Goal: Task Accomplishment & Management: Complete application form

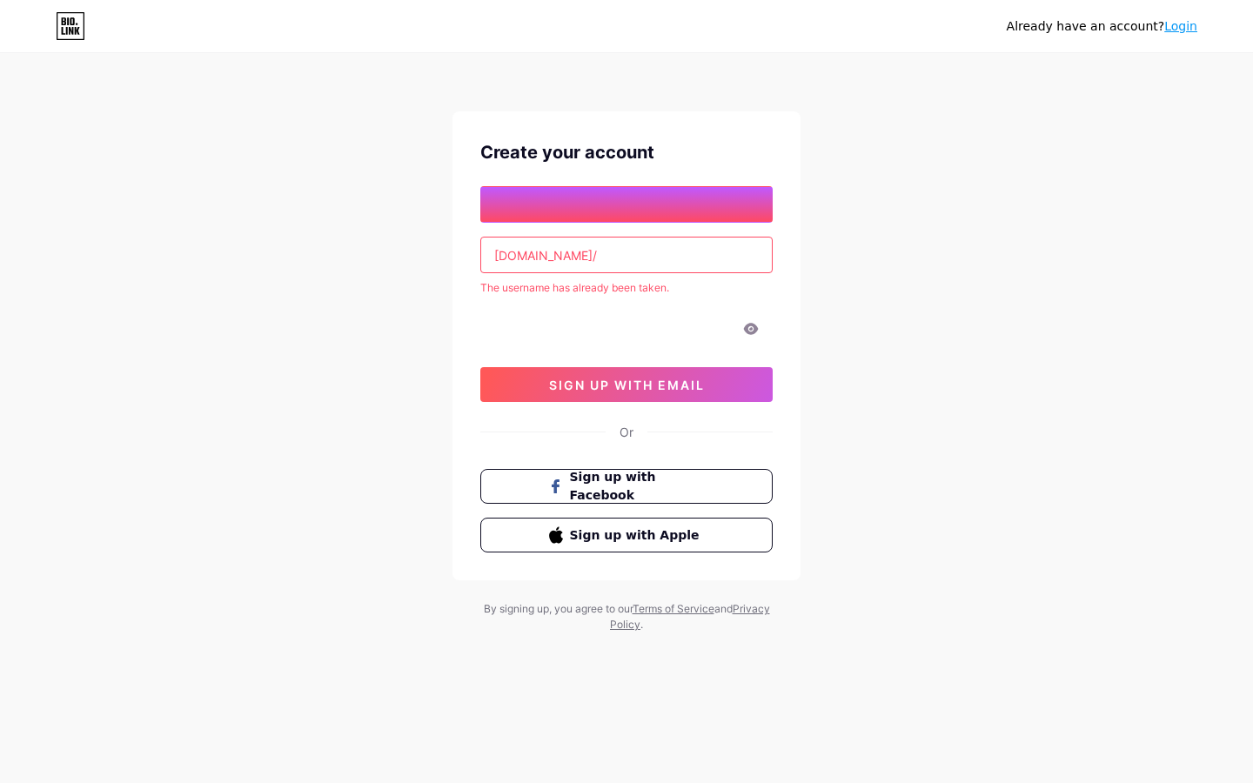
click at [626, 204] on input "text" at bounding box center [626, 204] width 291 height 35
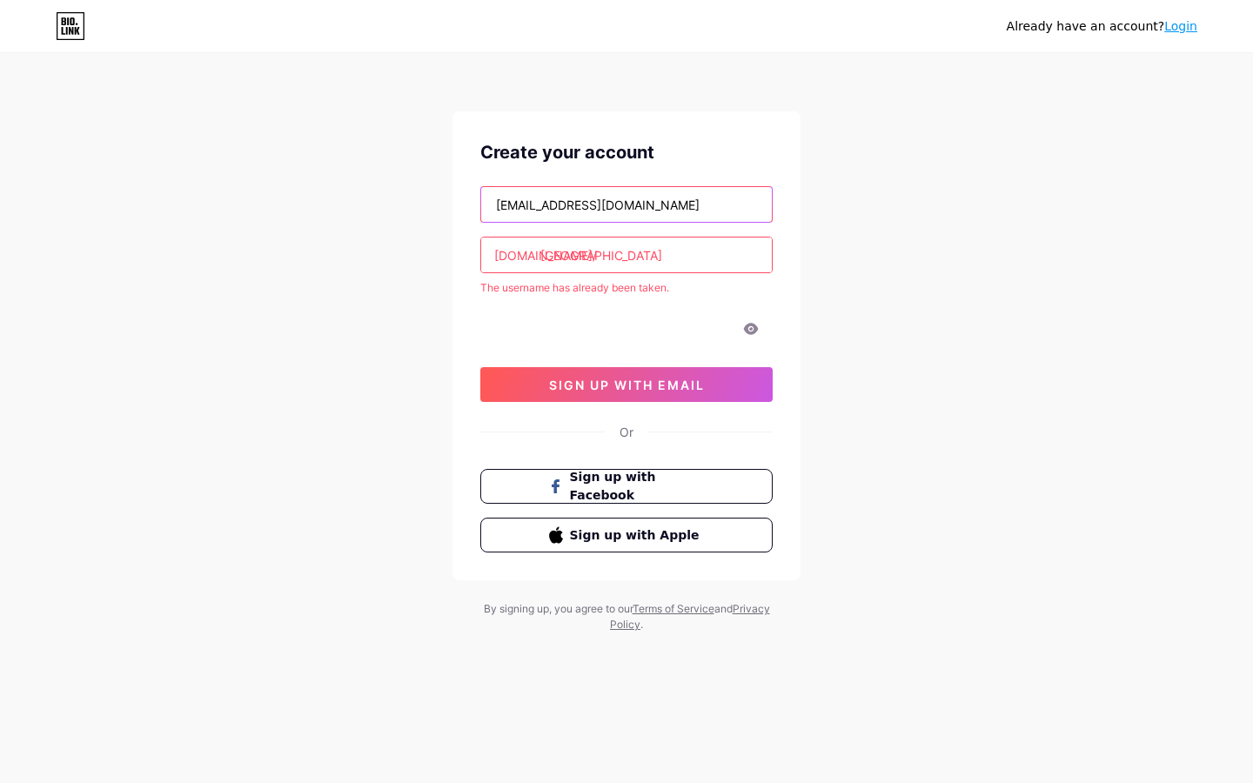
type input "[EMAIL_ADDRESS][DOMAIN_NAME]"
click at [626, 204] on input "text" at bounding box center [626, 204] width 291 height 35
type input "[EMAIL_ADDRESS][DOMAIN_NAME]"
click at [626, 204] on input "text" at bounding box center [626, 204] width 291 height 35
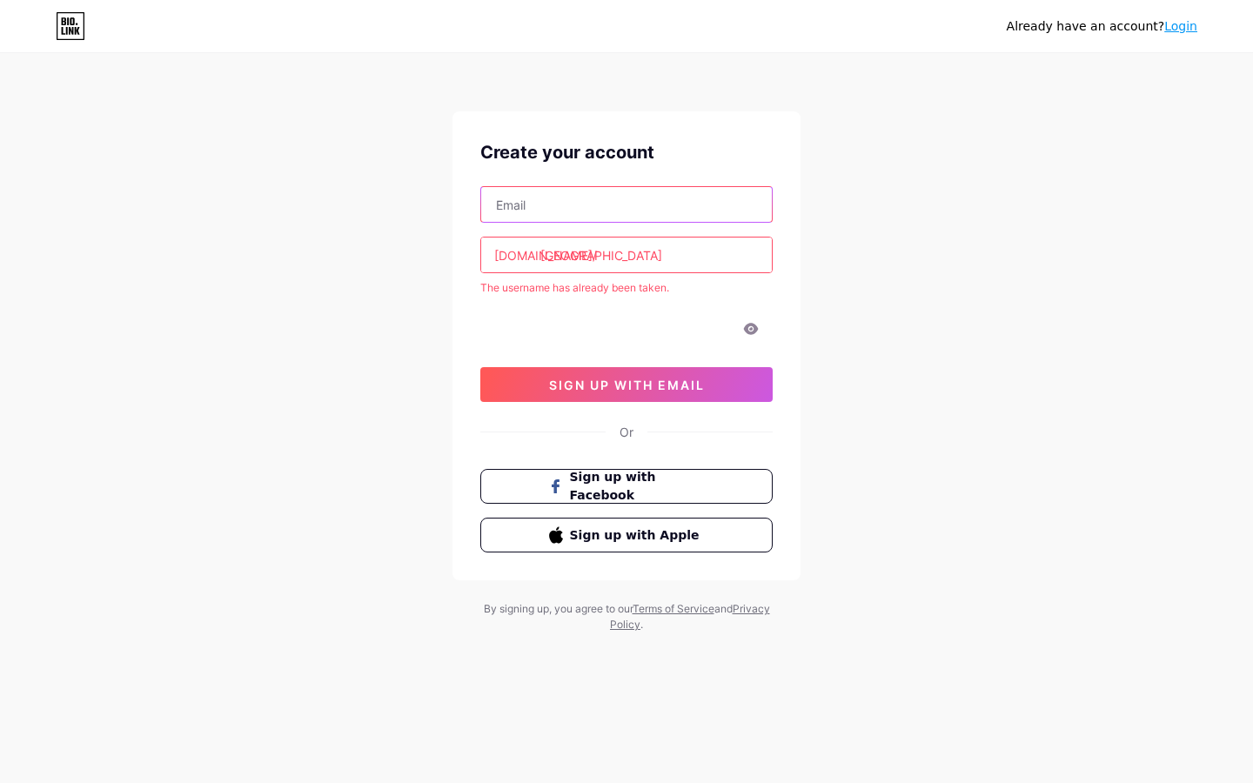
click at [626, 204] on input "text" at bounding box center [626, 204] width 291 height 35
type input "[EMAIL_ADDRESS][DOMAIN_NAME]"
click at [626, 204] on input "text" at bounding box center [626, 204] width 291 height 35
type input "Wooden"
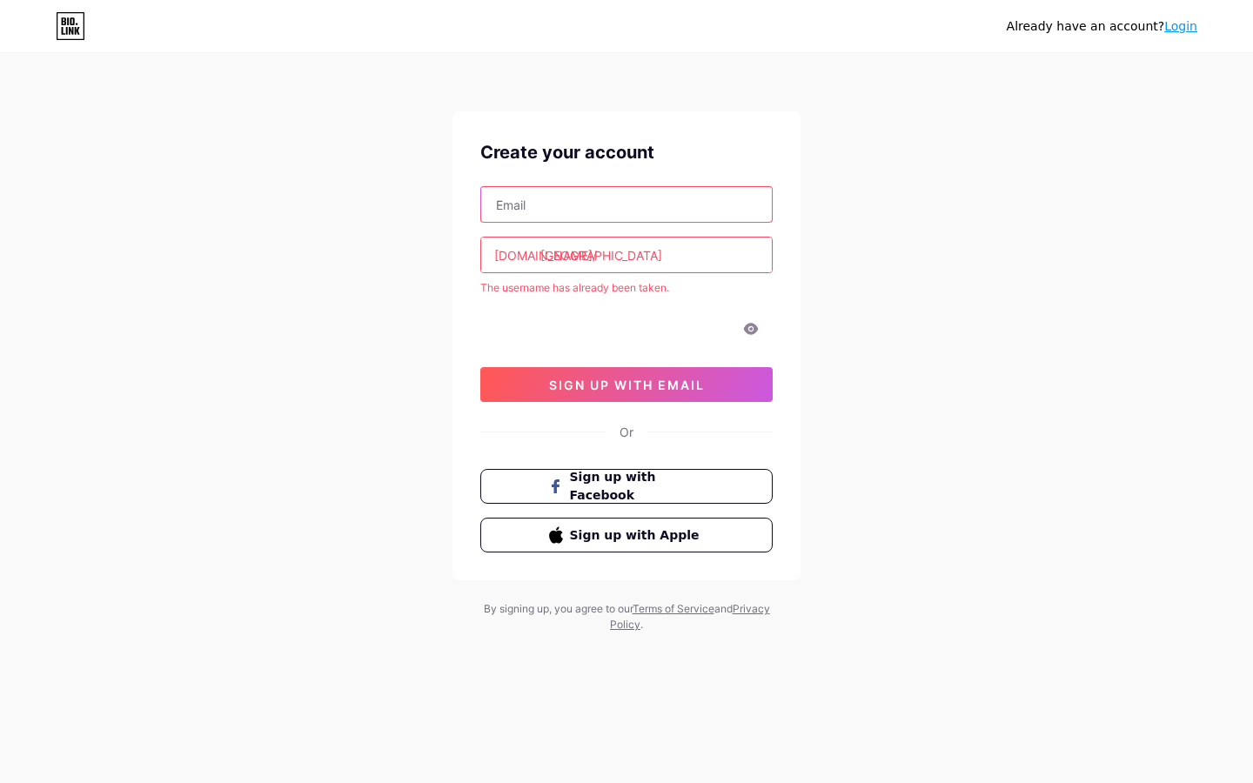
click at [626, 204] on input "text" at bounding box center [626, 204] width 291 height 35
click at [626, 255] on input "[GEOGRAPHIC_DATA]" at bounding box center [626, 254] width 291 height 35
type input "b"
type input "Wooden"
type input "johnpaul88"
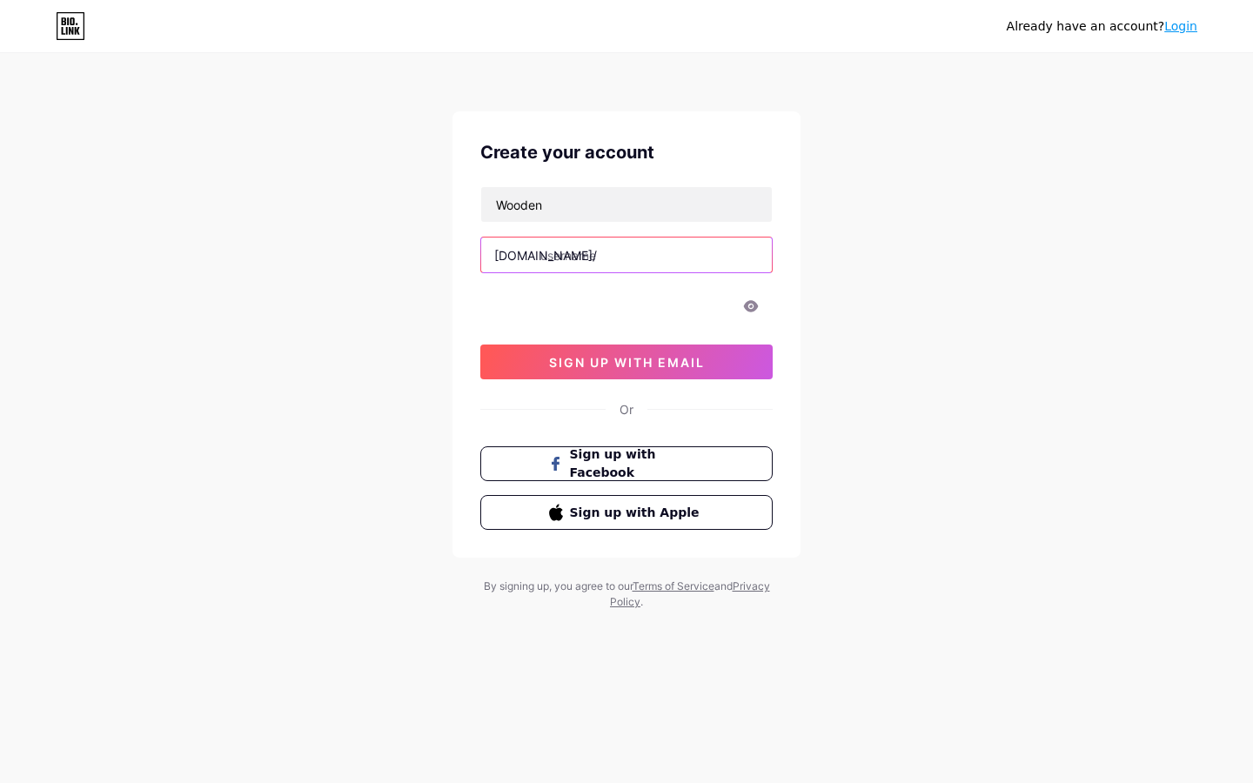
click at [626, 255] on input "text" at bounding box center [626, 254] width 291 height 35
click at [626, 255] on input "[GEOGRAPHIC_DATA]" at bounding box center [626, 254] width 291 height 35
type input "b"
type input "alycia_denesikmteennet"
click at [626, 255] on input "text" at bounding box center [626, 254] width 291 height 35
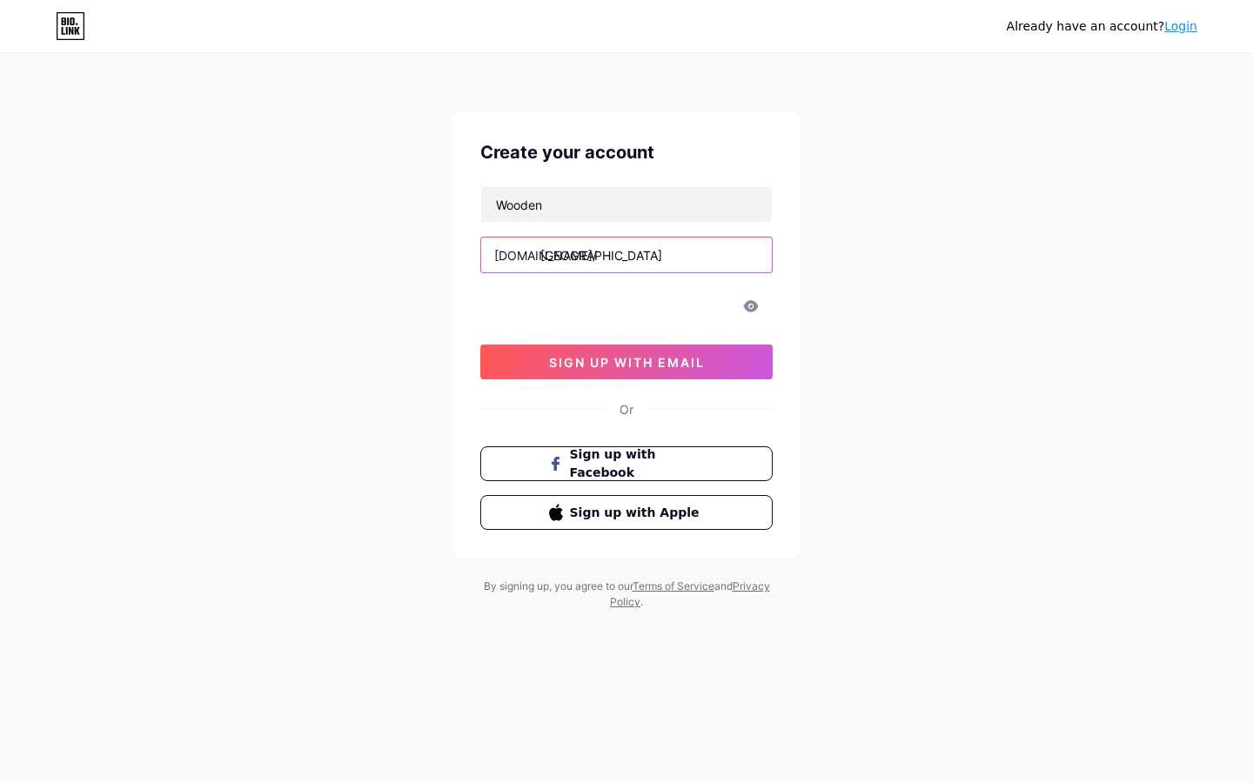
click at [626, 255] on input "[GEOGRAPHIC_DATA]" at bounding box center [626, 254] width 291 height 35
type input "b"
type input "pricingstructure"
click at [626, 255] on input "text" at bounding box center [626, 254] width 291 height 35
type input "[GEOGRAPHIC_DATA]"
